Goal: Browse casually: Explore the website without a specific task or goal

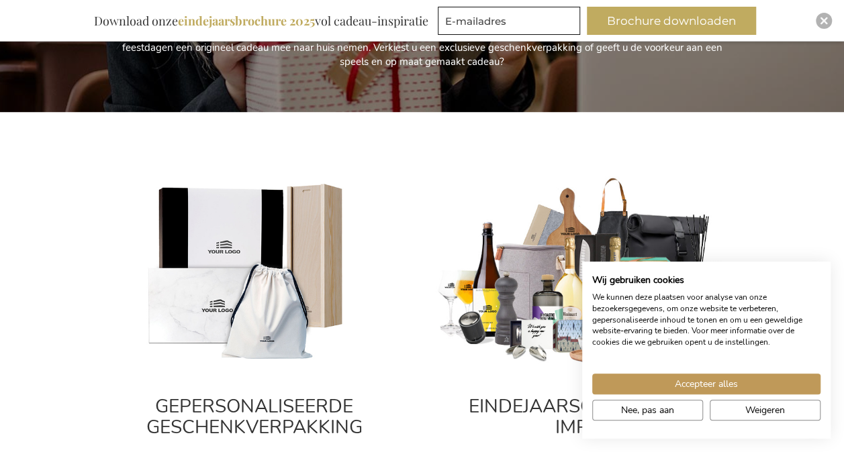
scroll to position [403, 0]
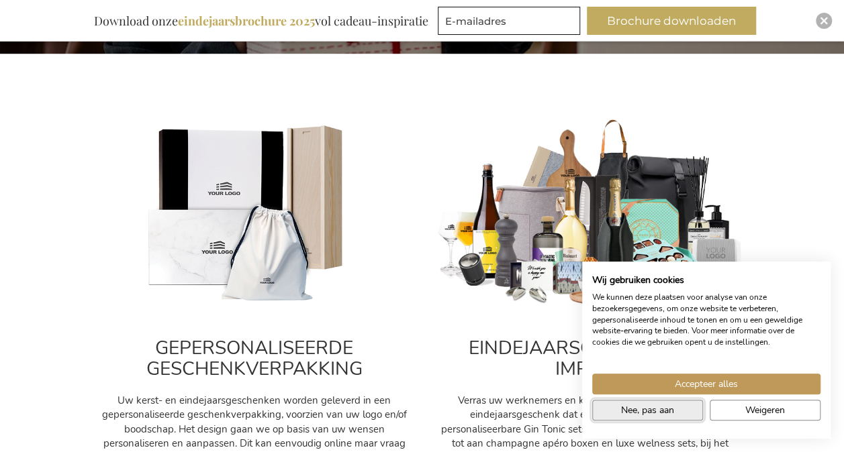
click at [658, 416] on span "Nee, pas aan" at bounding box center [647, 410] width 53 height 14
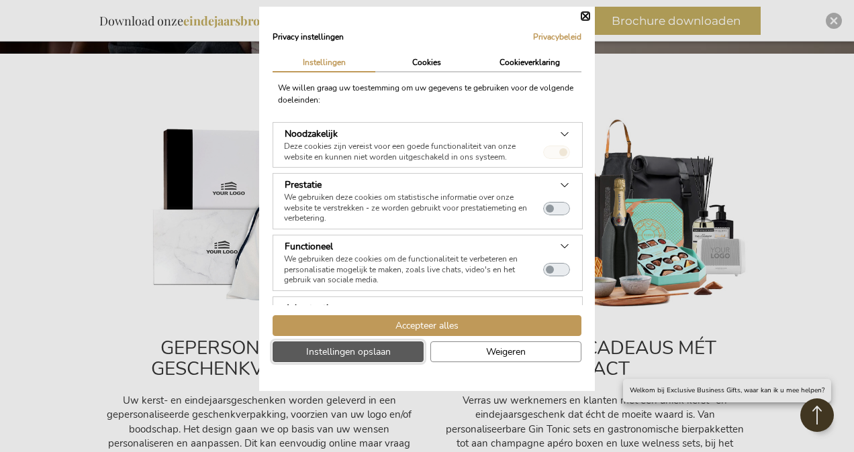
click at [391, 352] on button "Instellingen opslaan" at bounding box center [347, 352] width 151 height 21
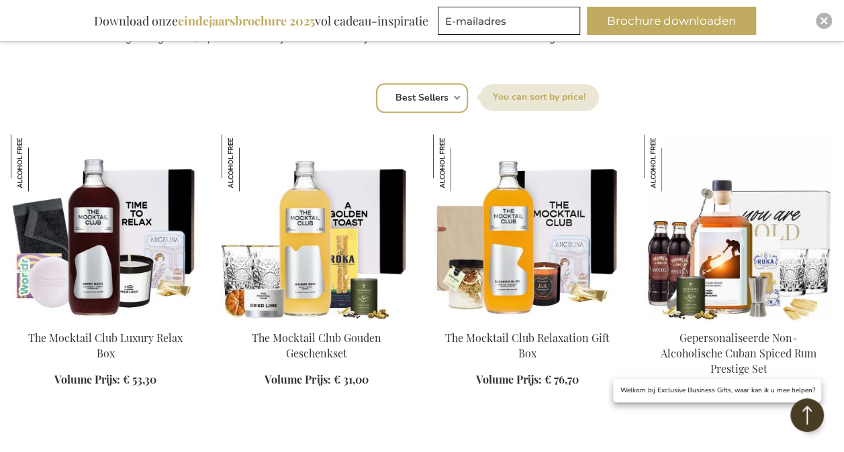
scroll to position [872, 0]
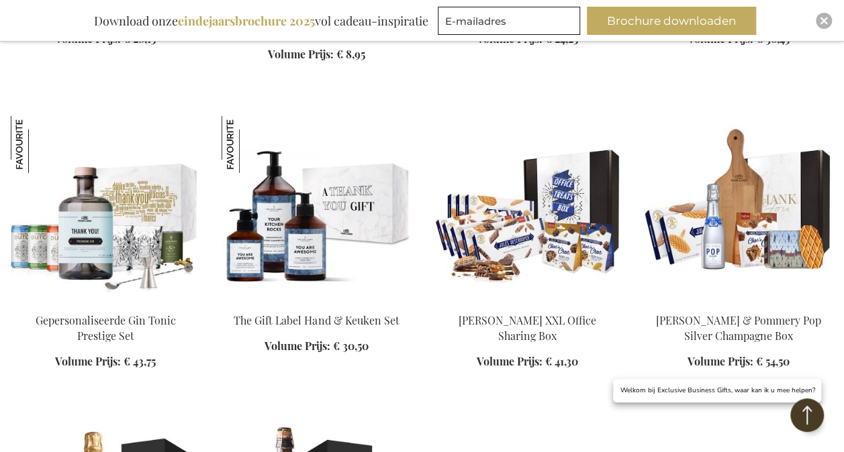
scroll to position [2147, 0]
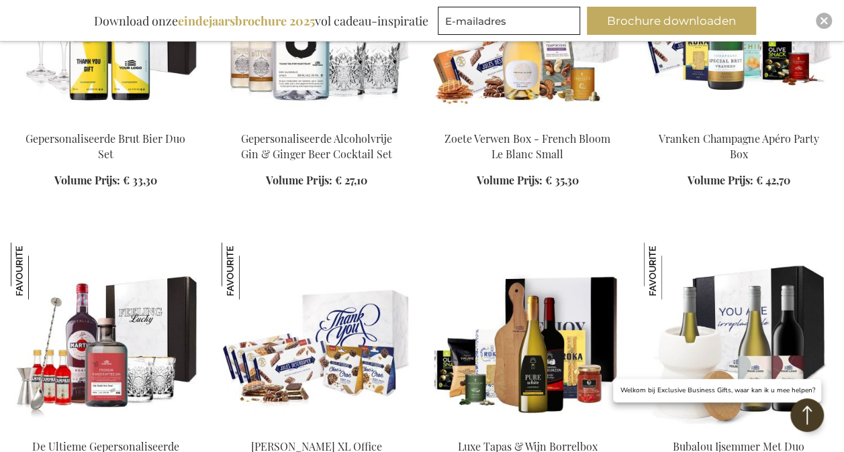
scroll to position [3624, 0]
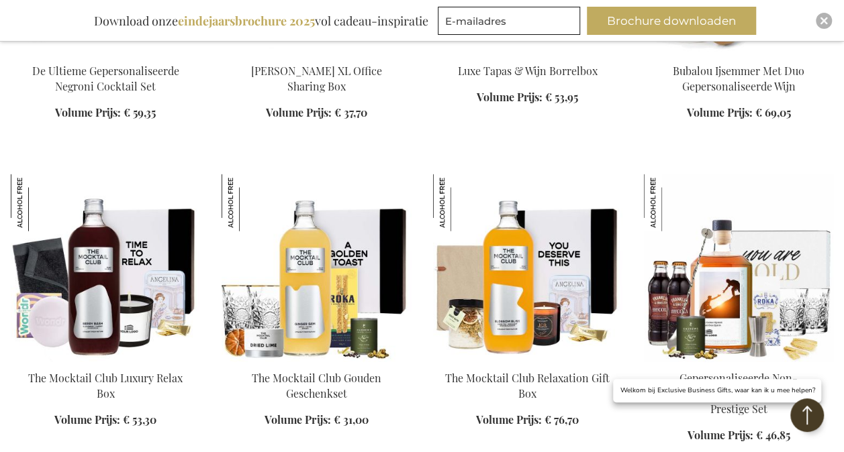
scroll to position [3959, 0]
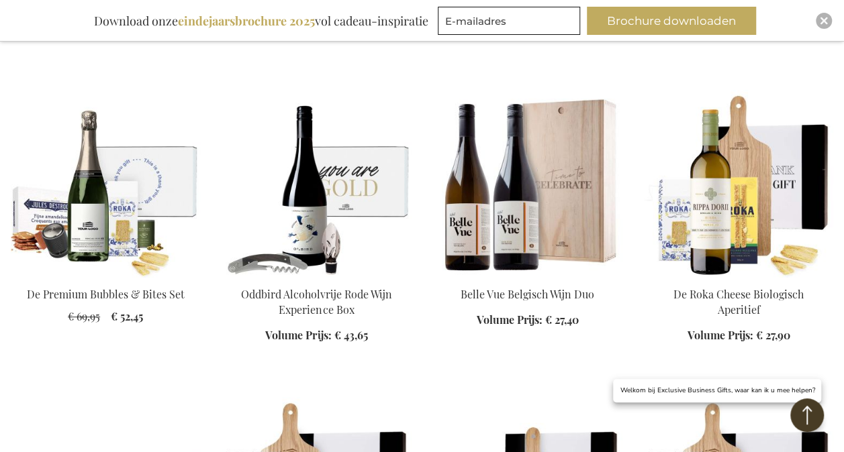
scroll to position [5369, 0]
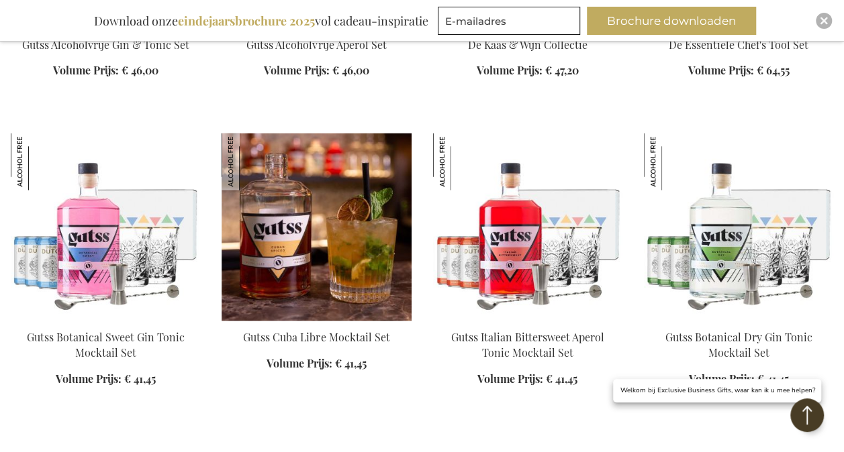
scroll to position [6142, 0]
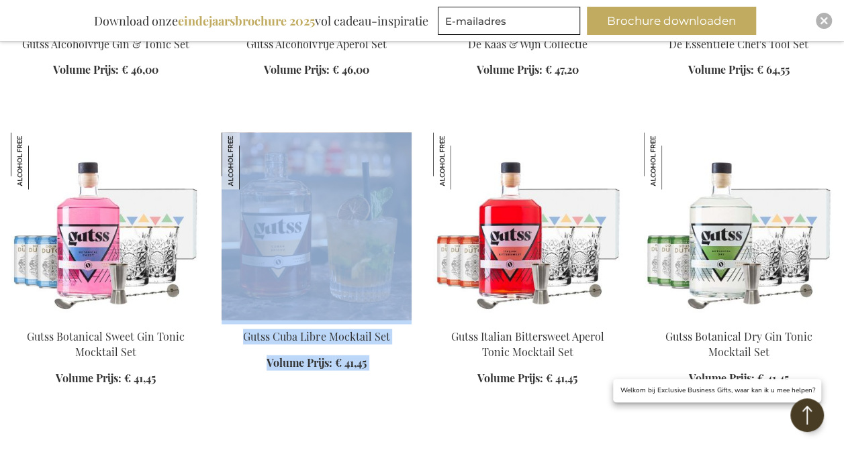
drag, startPoint x: 375, startPoint y: 350, endPoint x: 256, endPoint y: 220, distance: 176.7
click at [256, 220] on div "Gutss Cuba Libre Mocktail Set Volume Prijs: Vanaf € 41,45" at bounding box center [315, 258] width 189 height 253
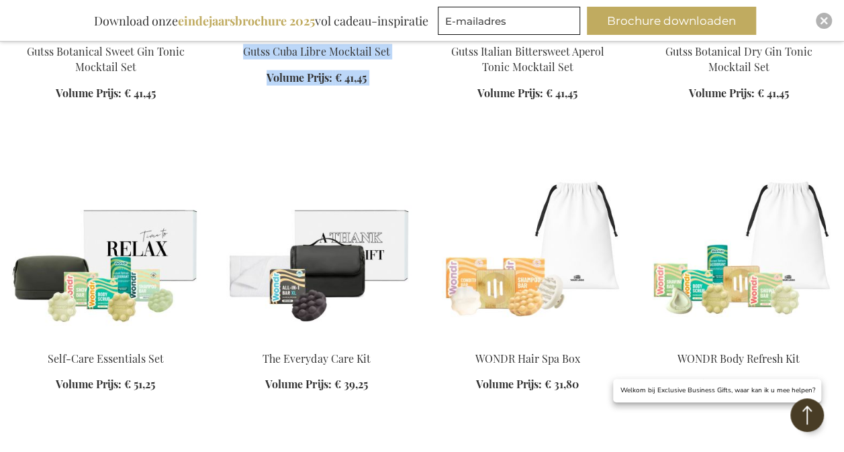
scroll to position [6453, 0]
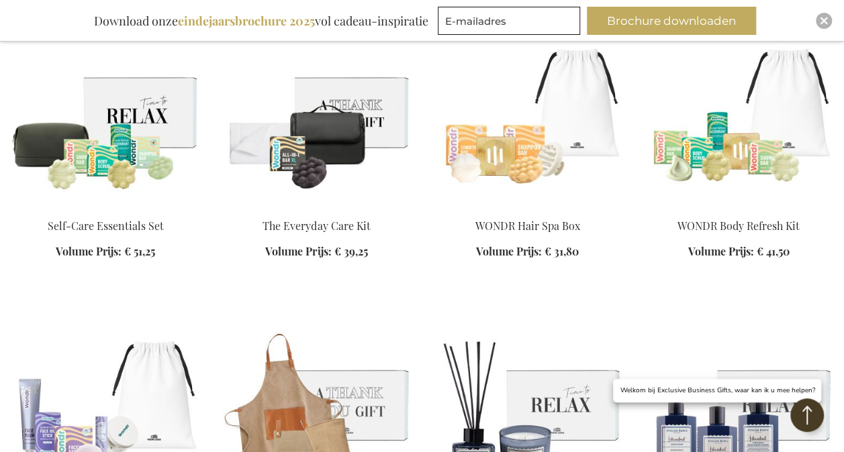
scroll to position [6559, 0]
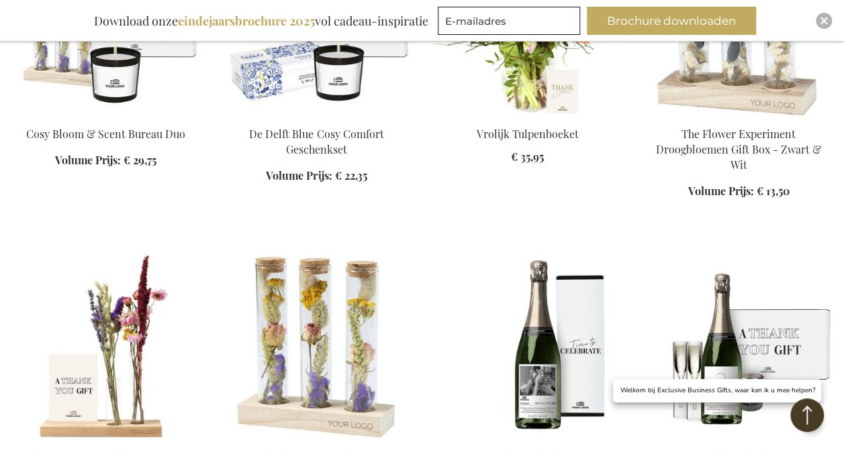
scroll to position [7525, 0]
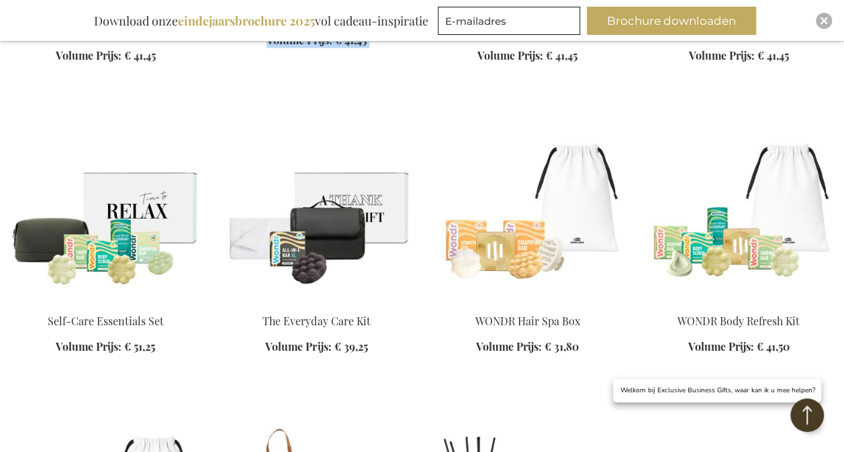
scroll to position [6402, 0]
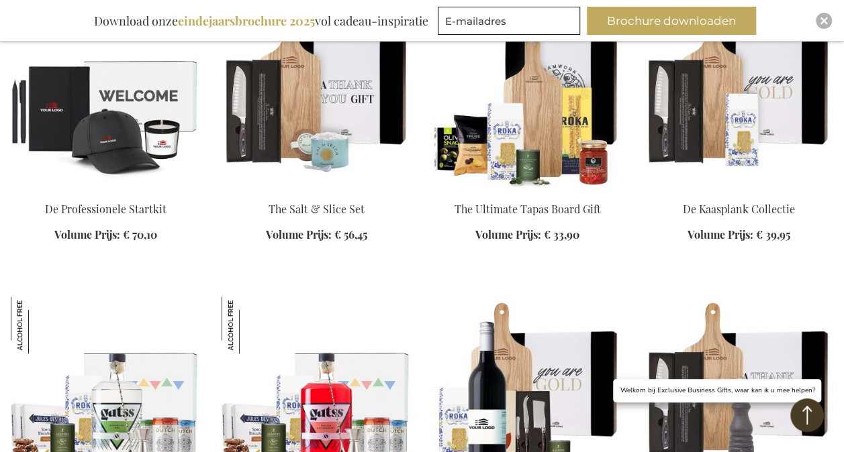
scroll to position [5685, 0]
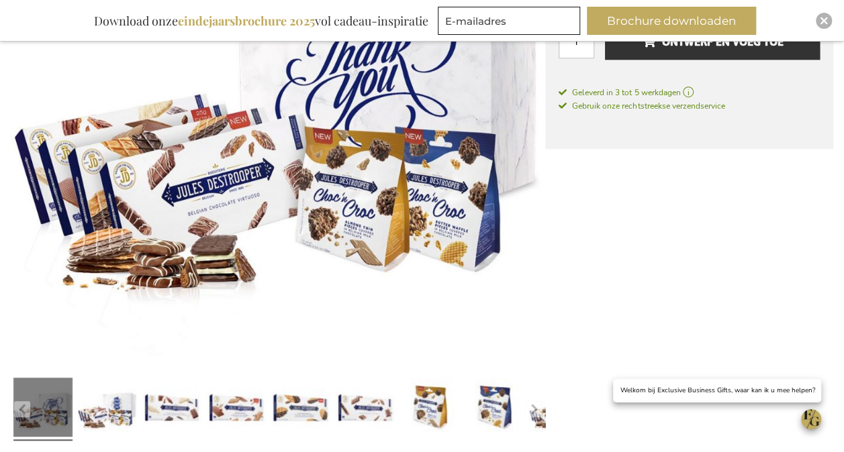
scroll to position [310, 0]
